Goal: Book appointment/travel/reservation

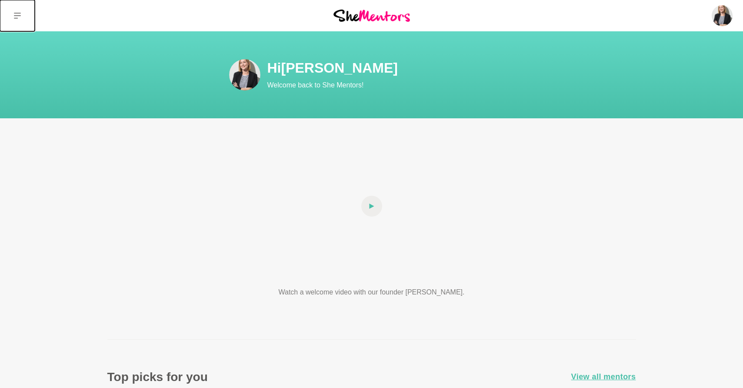
click at [20, 15] on icon at bounding box center [17, 16] width 7 height 6
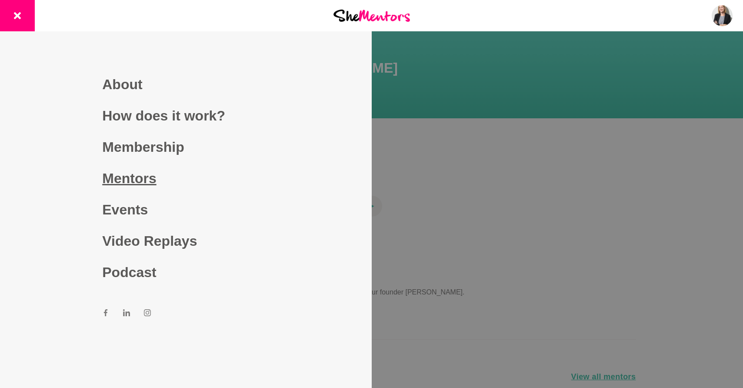
click at [121, 174] on link "Mentors" at bounding box center [185, 178] width 167 height 31
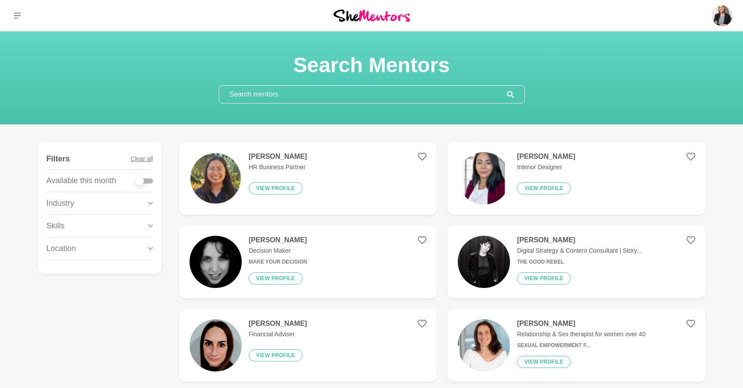
click at [285, 93] on input "text" at bounding box center [363, 94] width 288 height 17
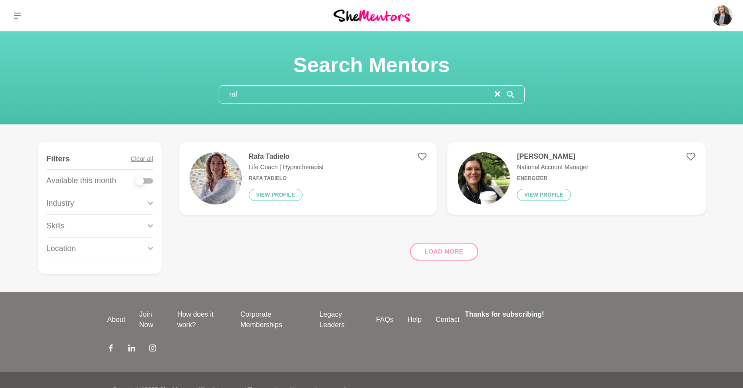
type input "raf"
click at [277, 155] on h4 "Rafa Tadielo" at bounding box center [286, 156] width 75 height 9
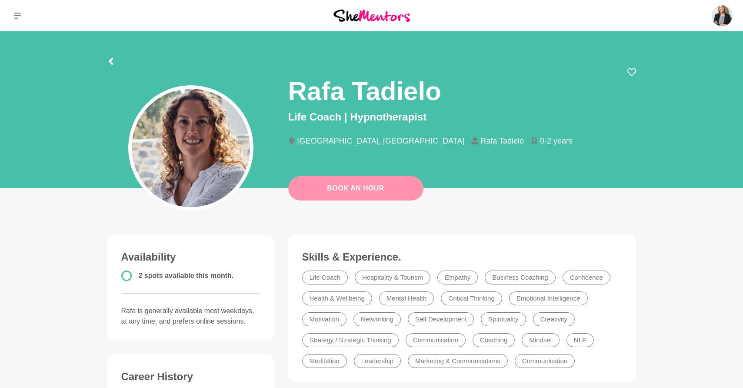
click at [364, 189] on link "Book An Hour" at bounding box center [355, 188] width 135 height 24
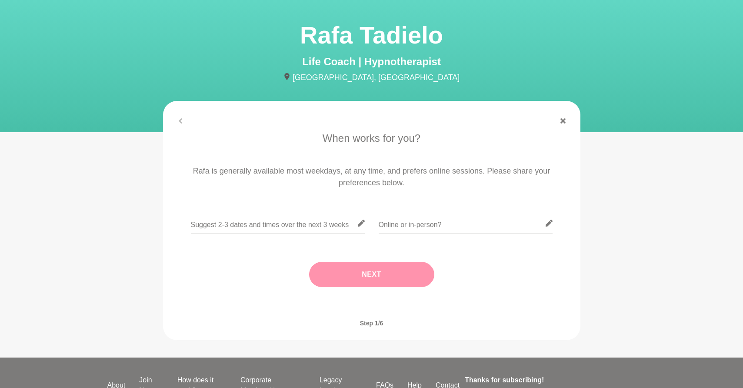
scroll to position [43, 0]
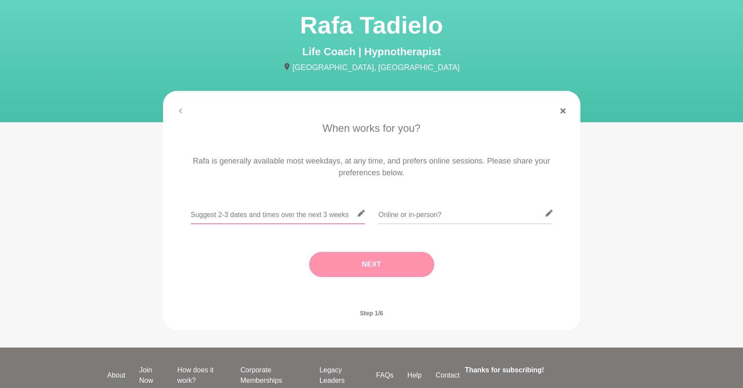
click at [194, 217] on input "text" at bounding box center [278, 213] width 174 height 21
drag, startPoint x: 711, startPoint y: 313, endPoint x: 654, endPoint y: 311, distance: 57.0
click at [711, 313] on main "[PERSON_NAME] Life Coach | Hypnotherapist [GEOGRAPHIC_DATA], [GEOGRAPHIC_DATA] …" at bounding box center [371, 168] width 743 height 360
click at [288, 212] on input "text" at bounding box center [278, 213] width 174 height 21
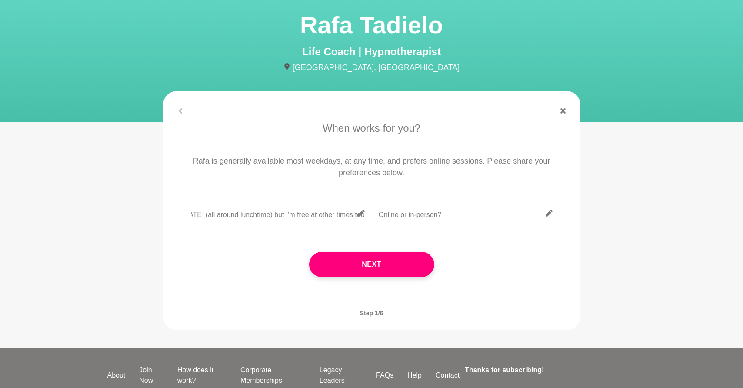
scroll to position [0, 70]
type input "[DATE], [DATE], [DATE] (all around lunchtime) but I'm free at other times too"
click at [487, 217] on input "text" at bounding box center [466, 213] width 174 height 21
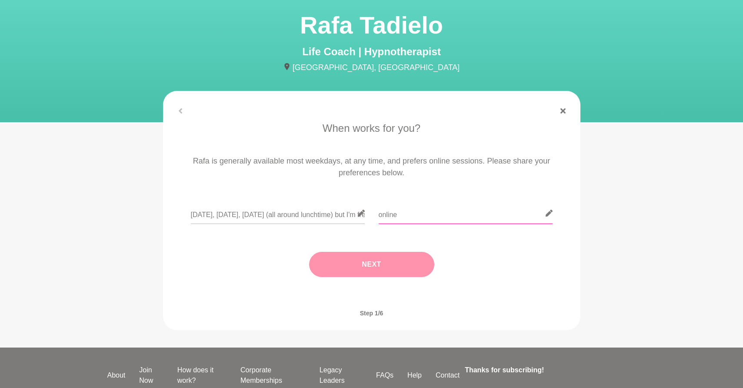
type input "online"
click at [377, 269] on button "Next" at bounding box center [371, 264] width 125 height 25
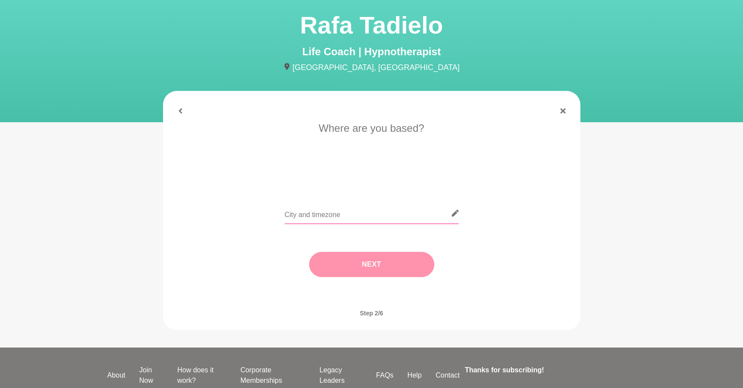
click at [354, 216] on input "text" at bounding box center [372, 213] width 174 height 21
type input "[GEOGRAPHIC_DATA]"
click at [370, 259] on button "Next" at bounding box center [371, 264] width 125 height 25
click at [295, 213] on input "text" at bounding box center [372, 213] width 174 height 21
type input "Is it me, or is it my role?"
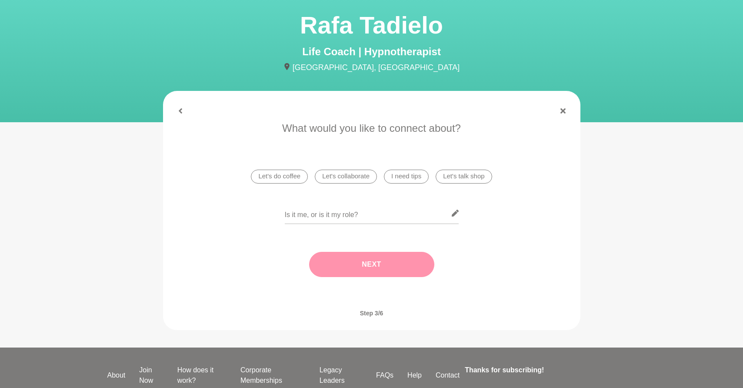
click at [380, 262] on button "Next" at bounding box center [371, 264] width 125 height 25
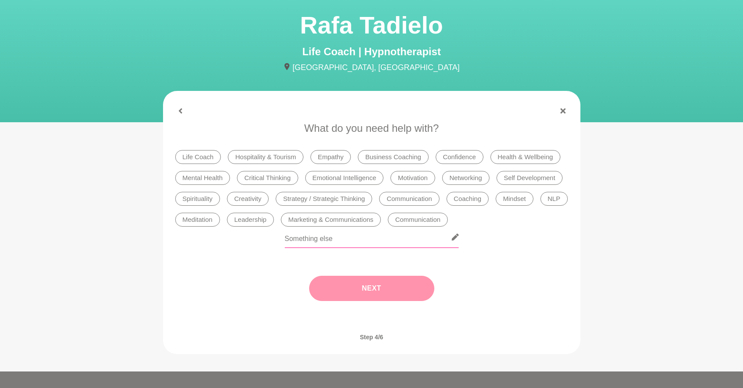
click at [316, 239] on input "text" at bounding box center [372, 237] width 174 height 21
type input "Navigating a big role (and not enjoying it)"
click at [378, 287] on button "Next" at bounding box center [371, 288] width 125 height 25
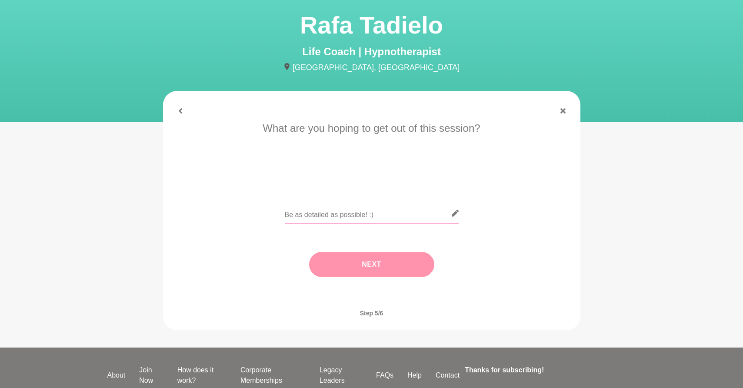
click at [302, 214] on input "text" at bounding box center [372, 213] width 174 height 21
type input "Some clarity on the problem"
click at [377, 260] on button "Next" at bounding box center [371, 264] width 125 height 25
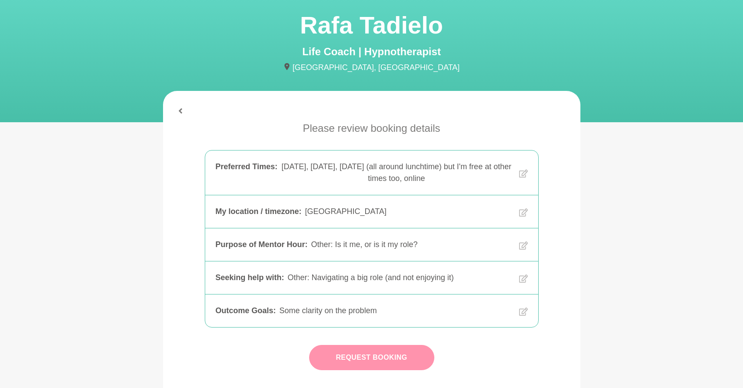
click at [392, 353] on button "Request Booking" at bounding box center [371, 357] width 125 height 25
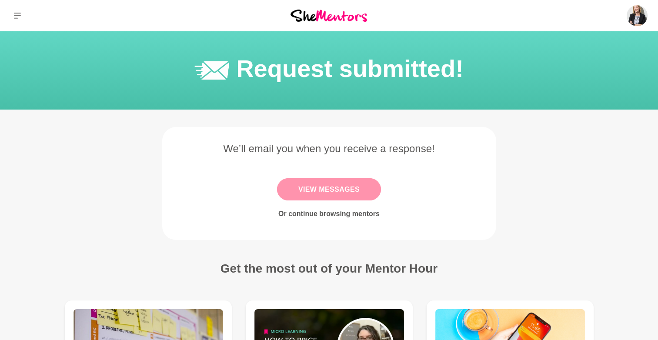
click at [304, 187] on link "View Messages" at bounding box center [329, 189] width 104 height 22
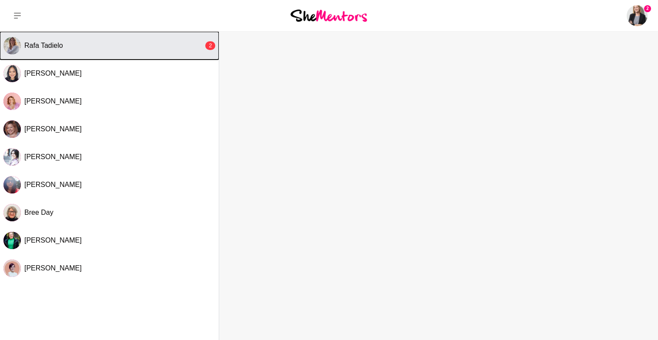
click at [63, 42] on div "Rafa Tadielo" at bounding box center [113, 45] width 179 height 9
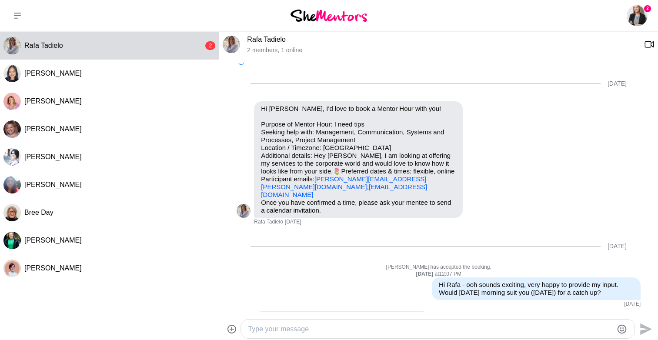
scroll to position [357, 0]
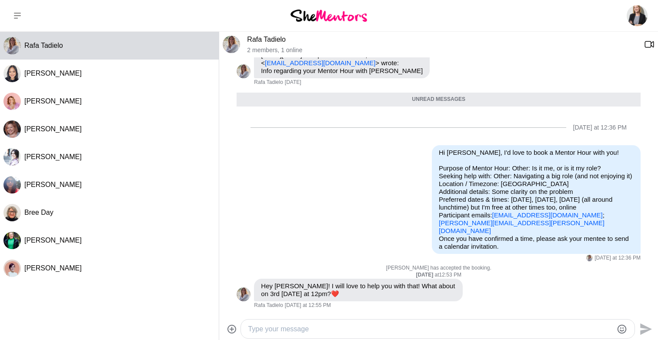
click at [43, 337] on div "Rafa Tadielo [PERSON_NAME] [PERSON_NAME] [PERSON_NAME] [PERSON_NAME] [PERSON_NA…" at bounding box center [109, 186] width 219 height 309
click at [330, 327] on textarea "Type your message" at bounding box center [430, 329] width 365 height 10
click at [624, 330] on icon "Emoji picker" at bounding box center [622, 329] width 10 height 10
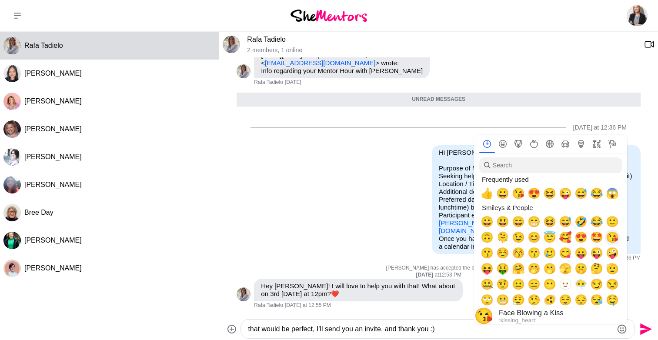
click at [615, 237] on span "😘" at bounding box center [612, 237] width 13 height 12
type textarea "that would be perfect, I'll send you an invite, and thank you :) 😘"
click at [643, 329] on icon "Send" at bounding box center [645, 329] width 14 height 14
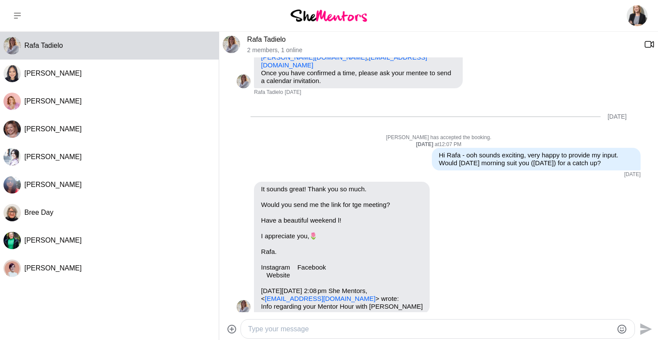
scroll to position [78, 0]
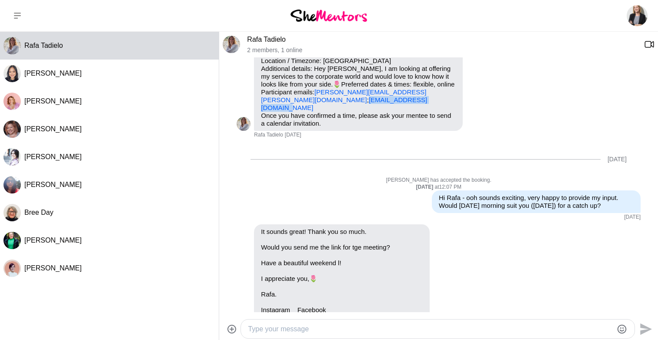
drag, startPoint x: 342, startPoint y: 107, endPoint x: 261, endPoint y: 107, distance: 81.3
click at [261, 107] on p "Purpose of Mentor Hour: I need tips Seeking help with: Management, Communicatio…" at bounding box center [358, 72] width 195 height 78
copy link "[EMAIL_ADDRESS][DOMAIN_NAME]"
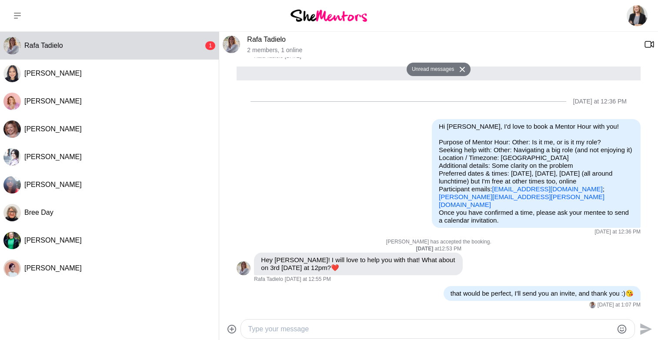
scroll to position [497, 0]
